Goal: Task Accomplishment & Management: Manage account settings

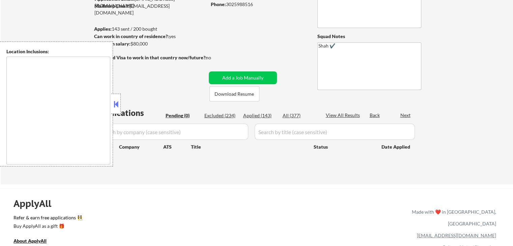
type textarea "[GEOGRAPHIC_DATA], DE [GEOGRAPHIC_DATA], [GEOGRAPHIC_DATA], DE [GEOGRAPHIC_DATA…"
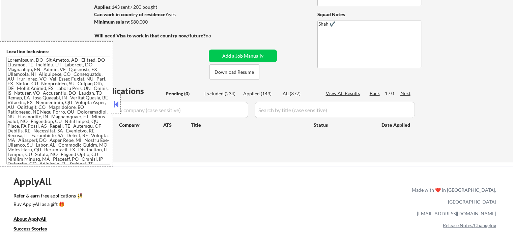
scroll to position [101, 0]
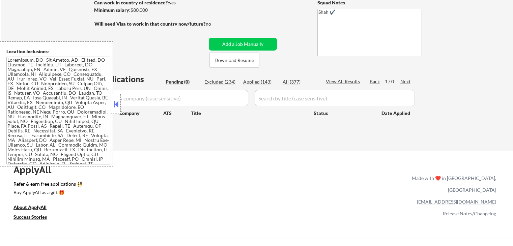
click at [259, 85] on div "Applied (143)" at bounding box center [260, 82] width 34 height 7
select select ""applied""
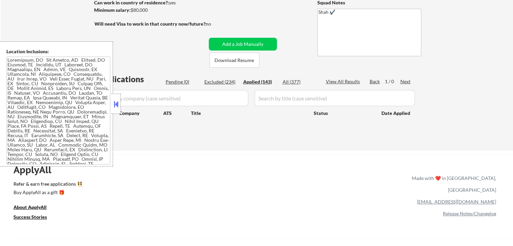
select select ""applied""
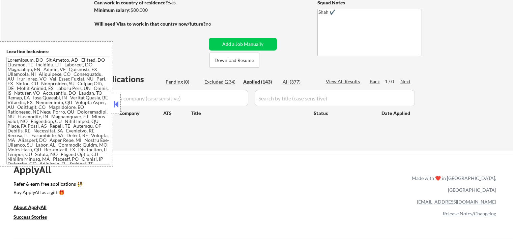
select select ""applied""
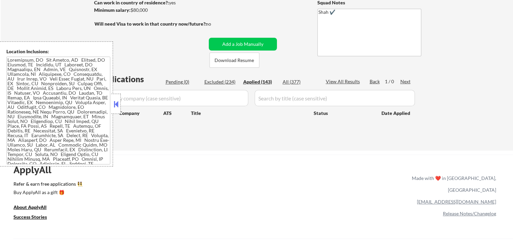
select select ""applied""
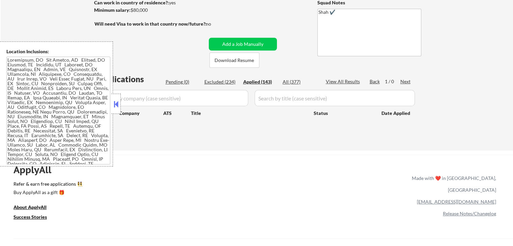
select select ""applied""
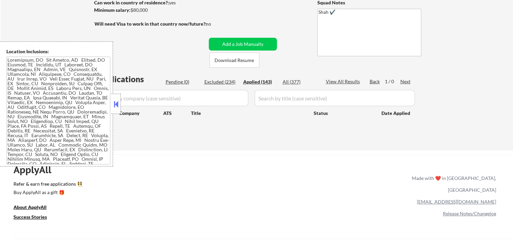
select select ""applied""
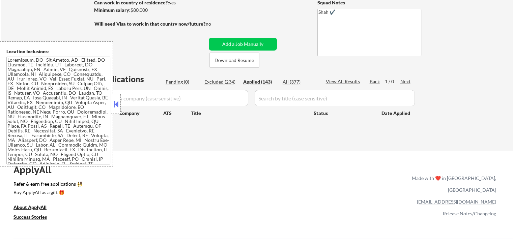
select select ""applied""
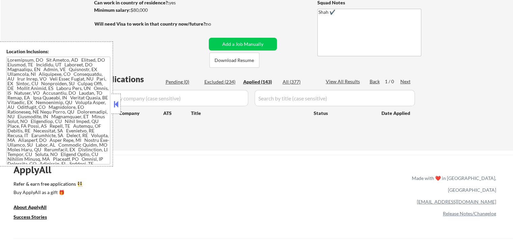
select select ""applied""
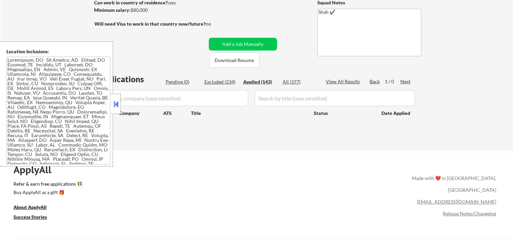
select select ""applied""
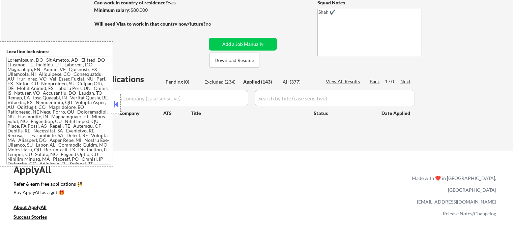
select select ""applied""
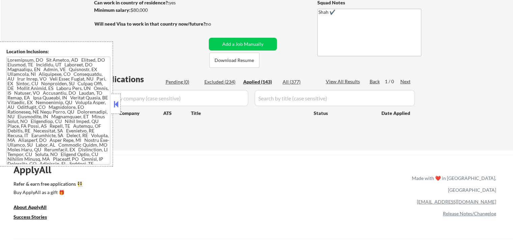
select select ""applied""
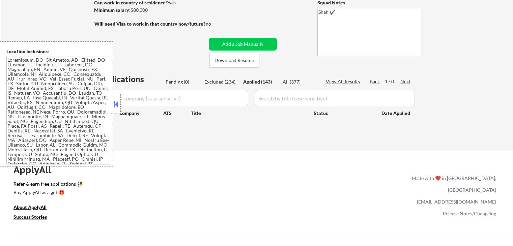
select select ""applied""
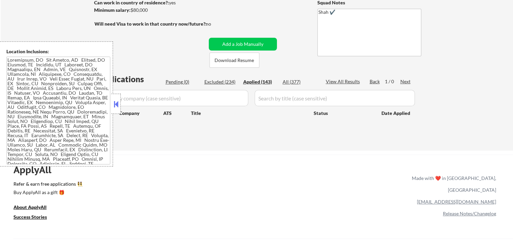
select select ""applied""
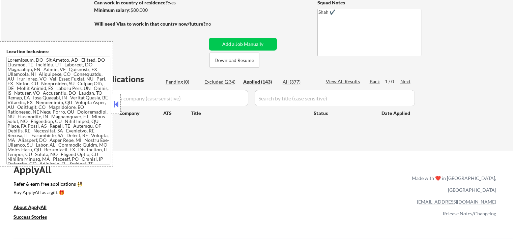
select select ""applied""
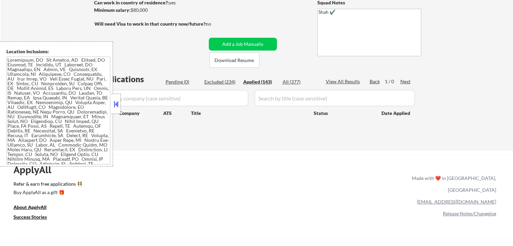
select select ""applied""
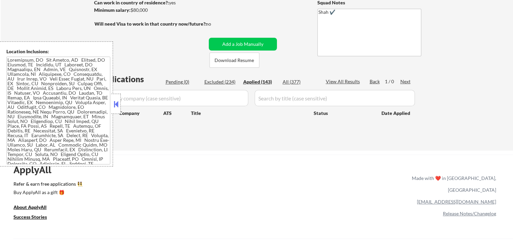
select select ""applied""
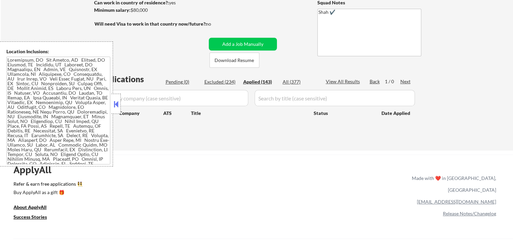
select select ""applied""
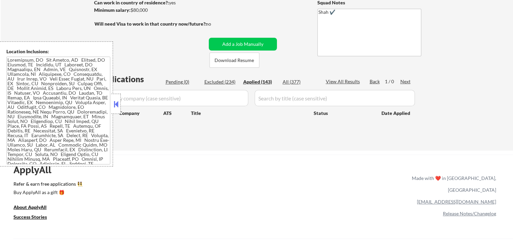
select select ""applied""
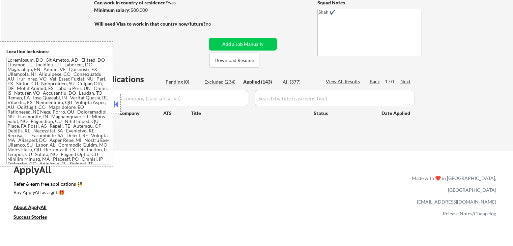
select select ""applied""
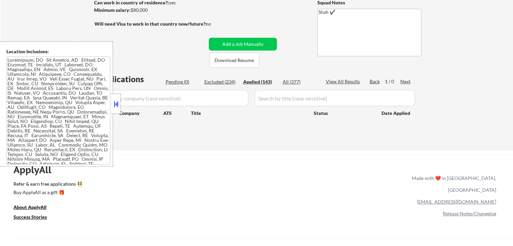
select select ""applied""
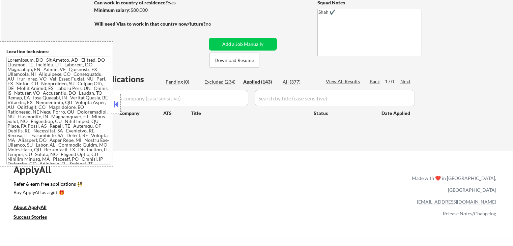
select select ""applied""
